Goal: Find specific page/section: Find specific page/section

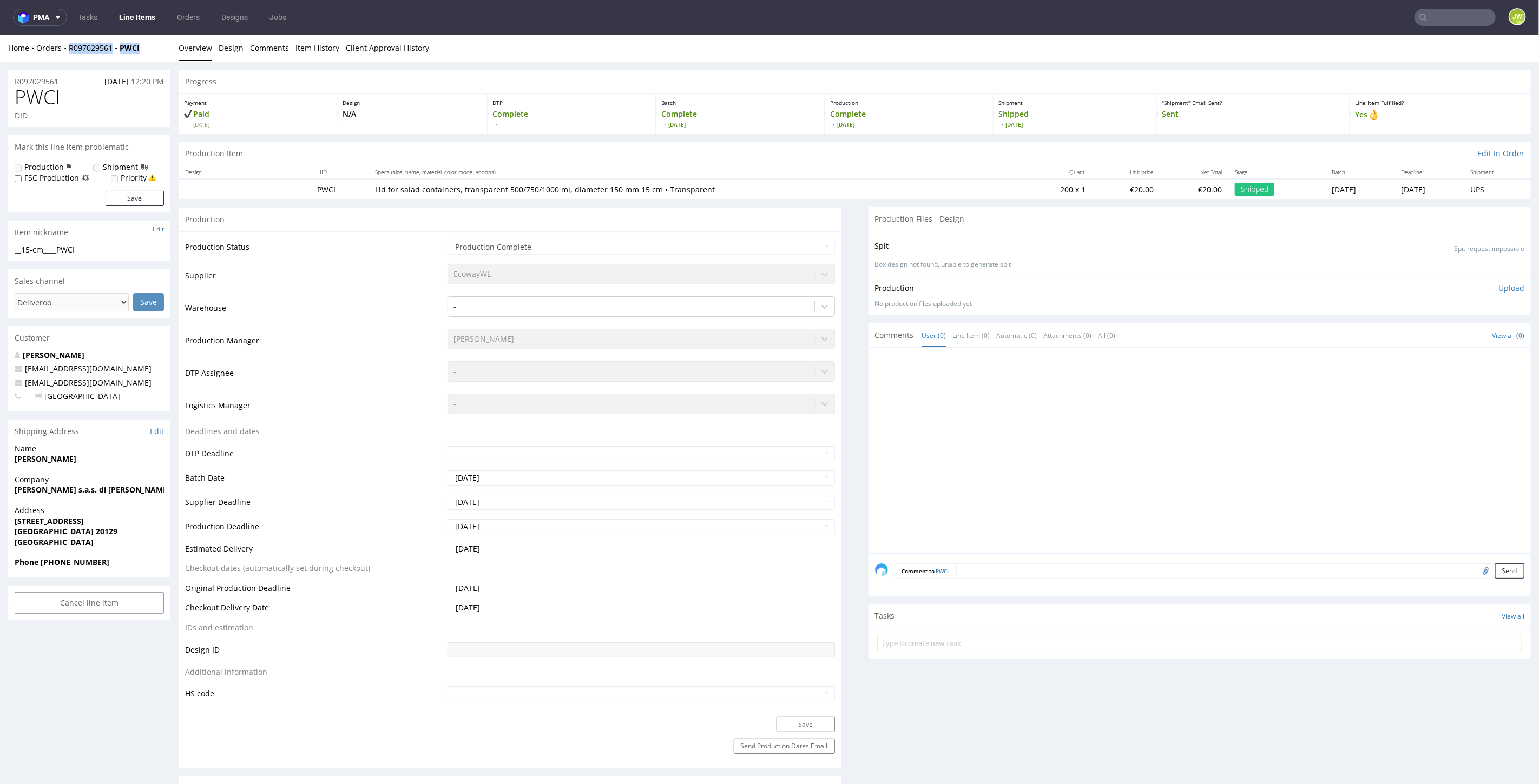
drag, startPoint x: 145, startPoint y: 51, endPoint x: 69, endPoint y: 56, distance: 76.2
click at [69, 56] on div "Home Orders R097029561 PWCI Overview Design Comments Item History Client Approv…" at bounding box center [770, 47] width 1539 height 27
copy div "R097029561 PWCI"
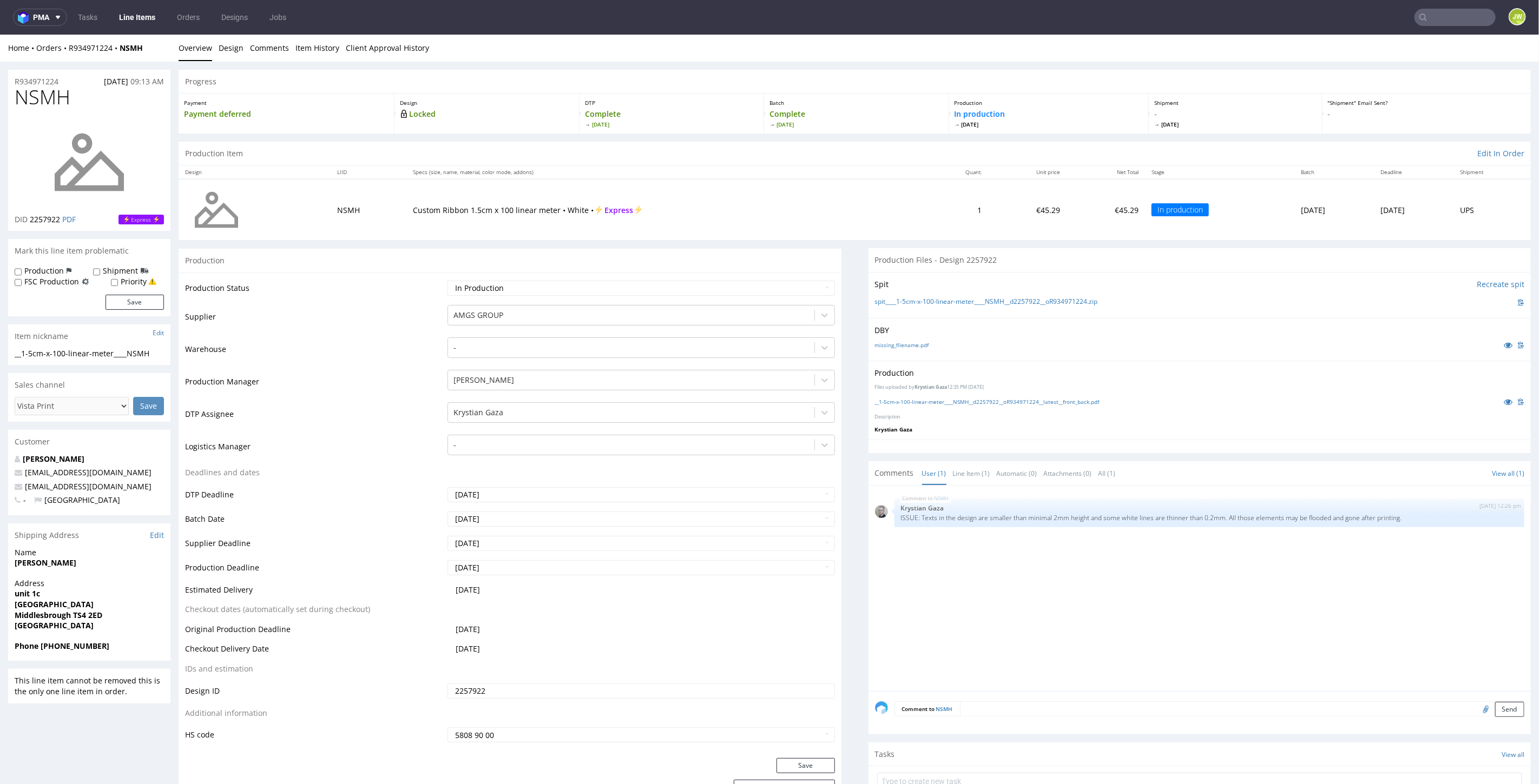
click at [1456, 13] on input "text" at bounding box center [1455, 17] width 81 height 17
type input "tkao"
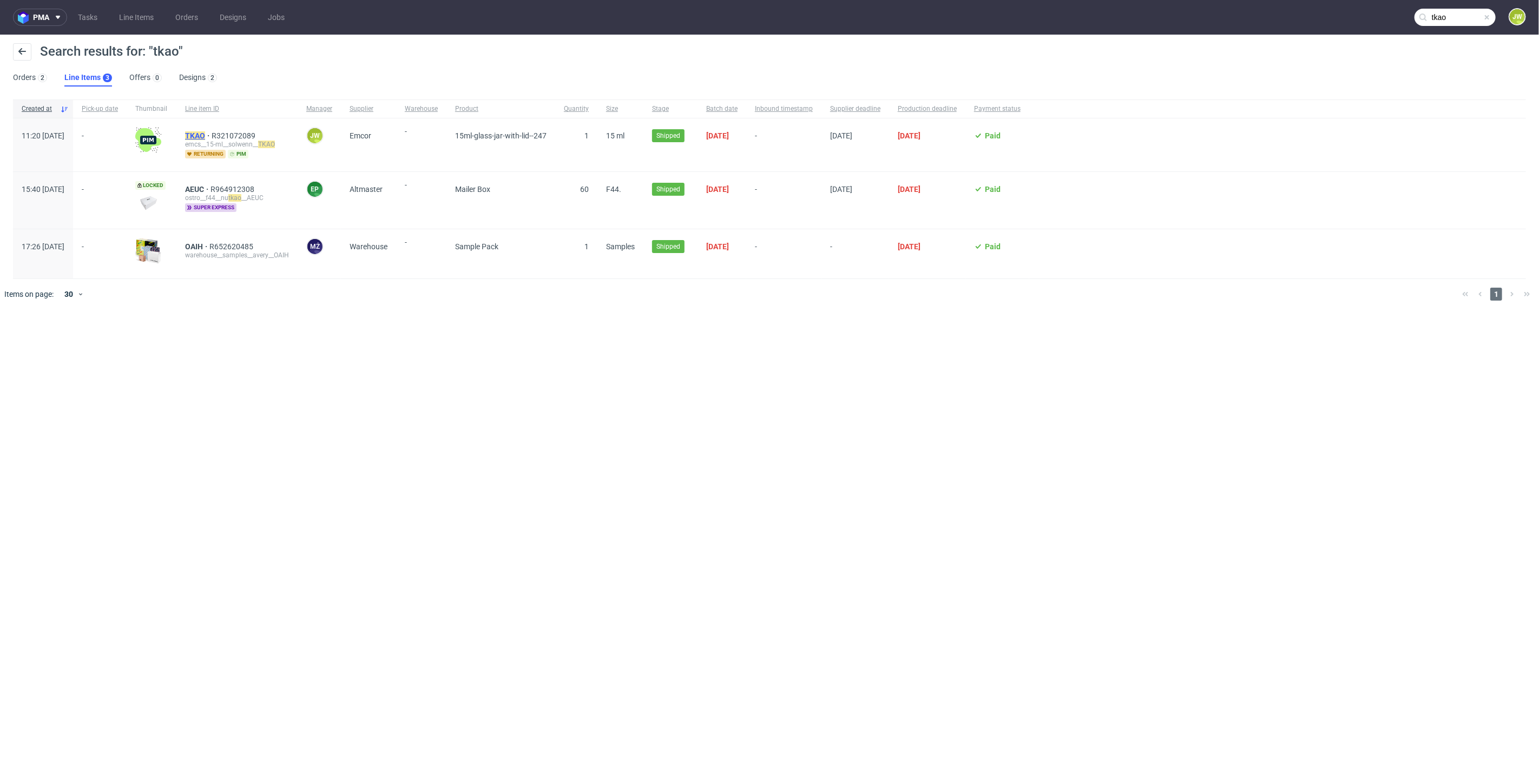
click at [205, 135] on mark "TKAO" at bounding box center [195, 136] width 20 height 8
